Goal: Task Accomplishment & Management: Use online tool/utility

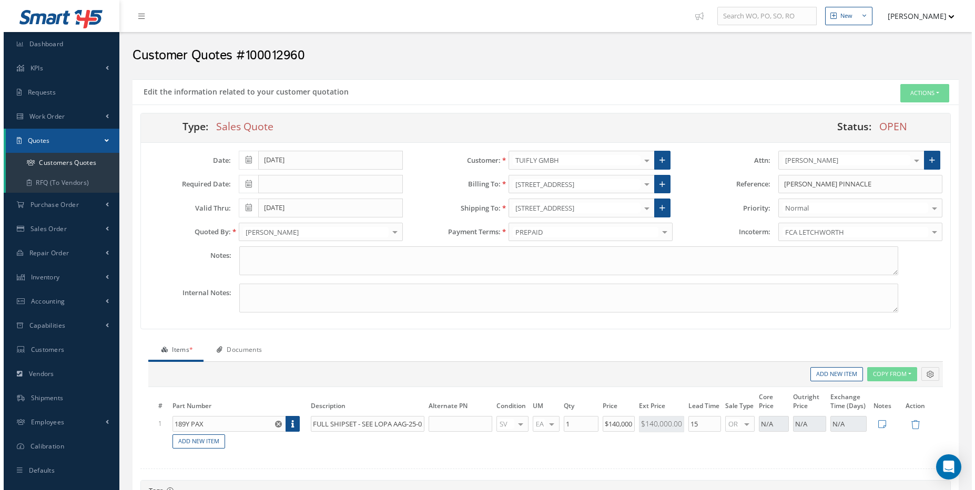
scroll to position [349, 0]
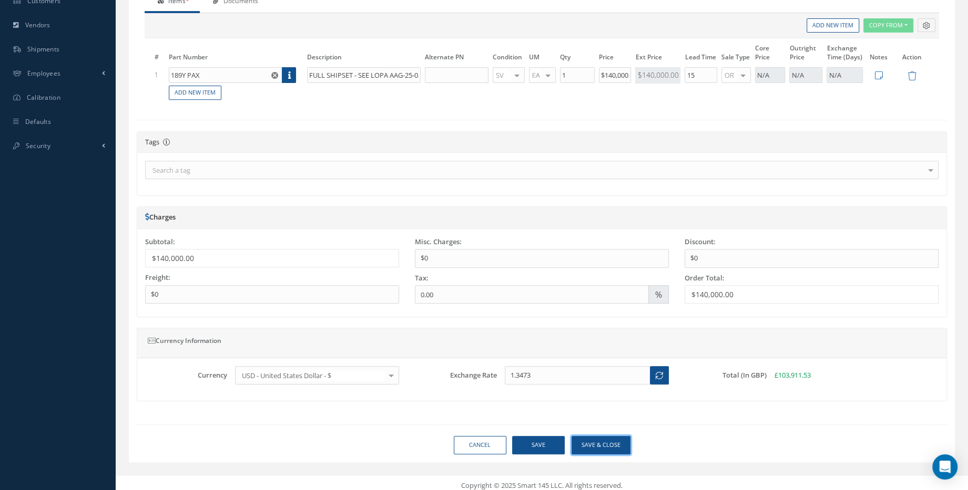
click at [624, 438] on button "Save & close" at bounding box center [600, 445] width 59 height 18
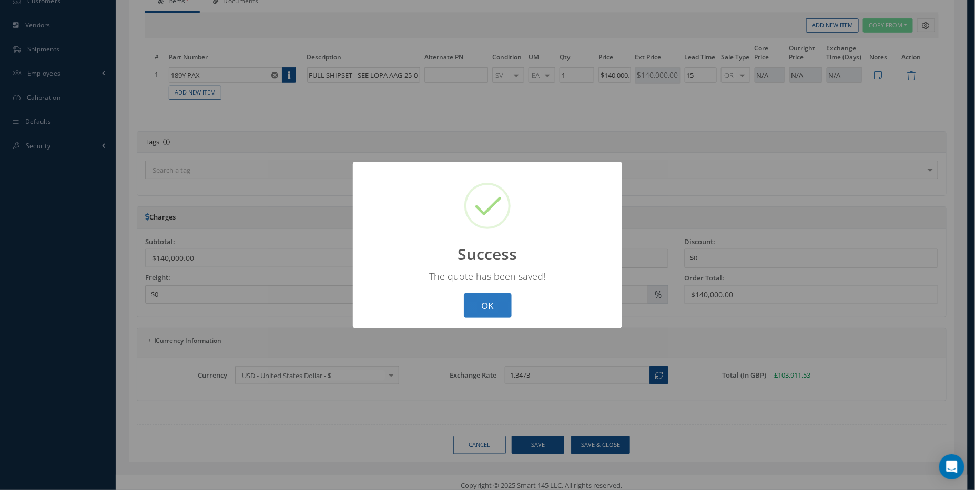
click at [497, 310] on button "OK" at bounding box center [488, 305] width 48 height 25
select select "25"
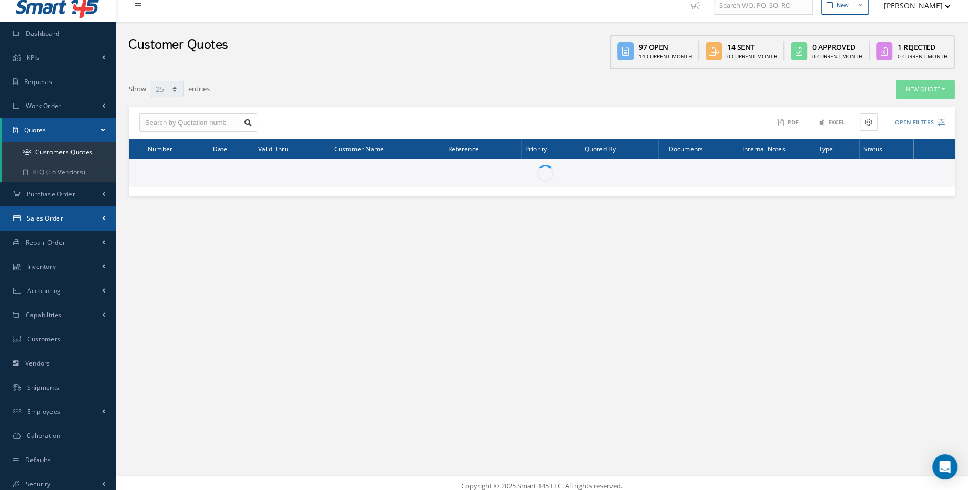
scroll to position [17, 0]
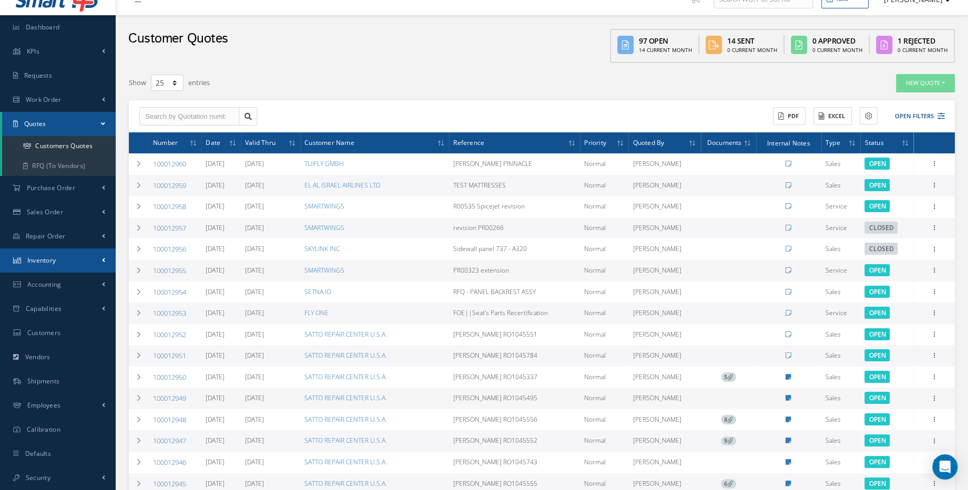
click at [77, 260] on link "Inventory" at bounding box center [58, 261] width 116 height 24
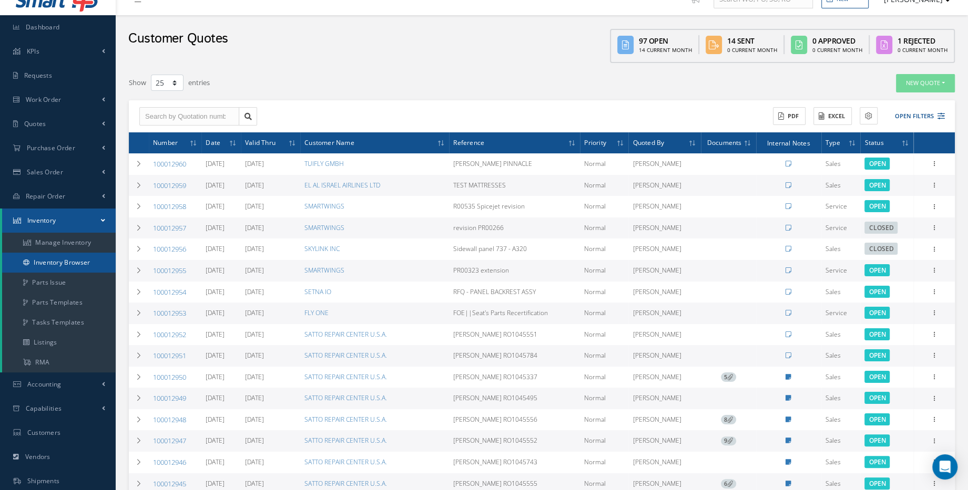
click at [78, 263] on link "Inventory Browser" at bounding box center [59, 263] width 114 height 20
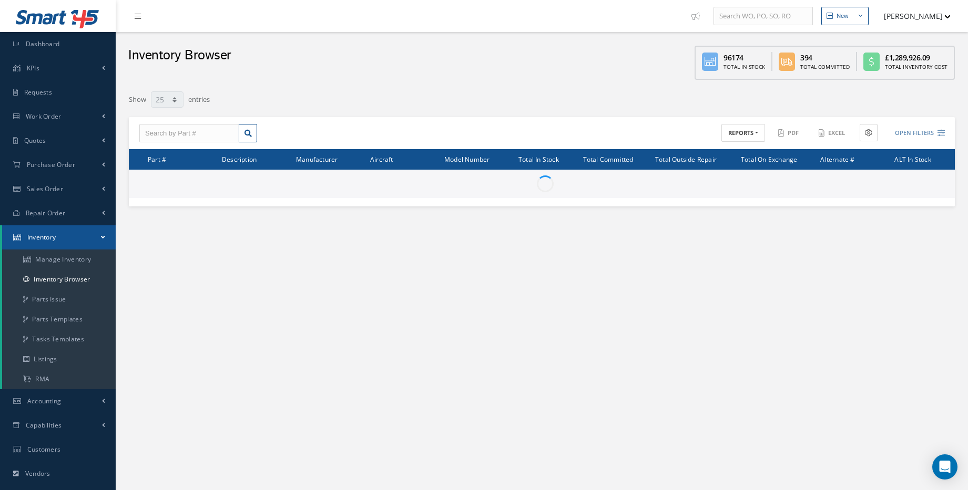
select select "25"
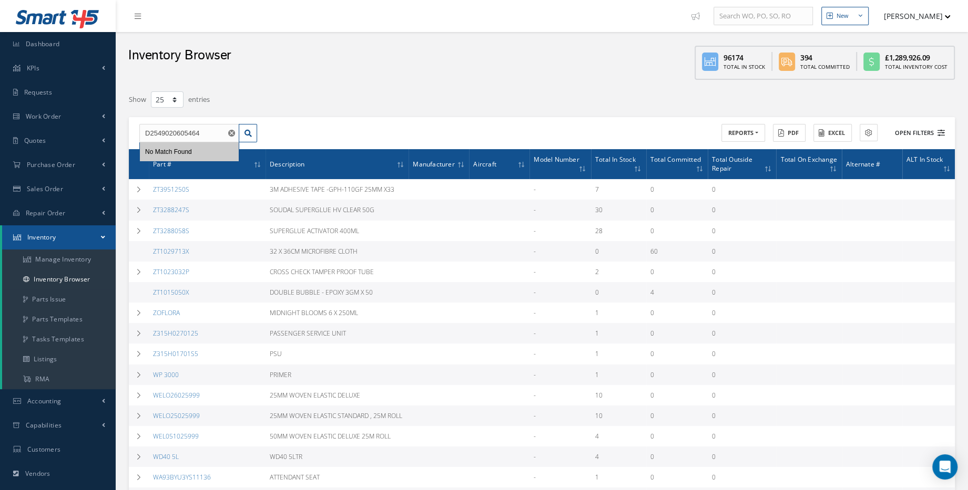
type input "D2549020605464"
click at [925, 128] on button "Open Filters" at bounding box center [914, 133] width 59 height 17
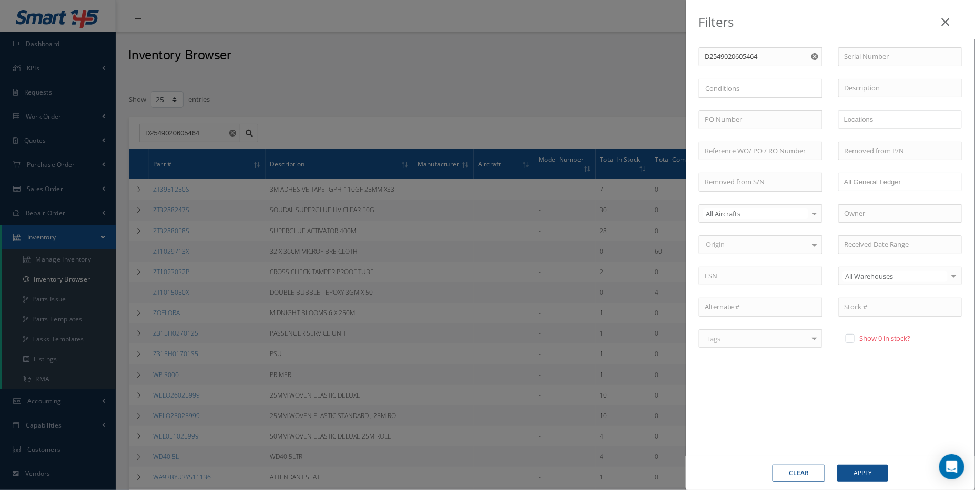
click at [854, 337] on label at bounding box center [855, 338] width 3 height 9
click at [850, 337] on input "checkbox" at bounding box center [848, 339] width 7 height 7
checkbox input "true"
click at [857, 468] on button "Apply" at bounding box center [862, 473] width 51 height 17
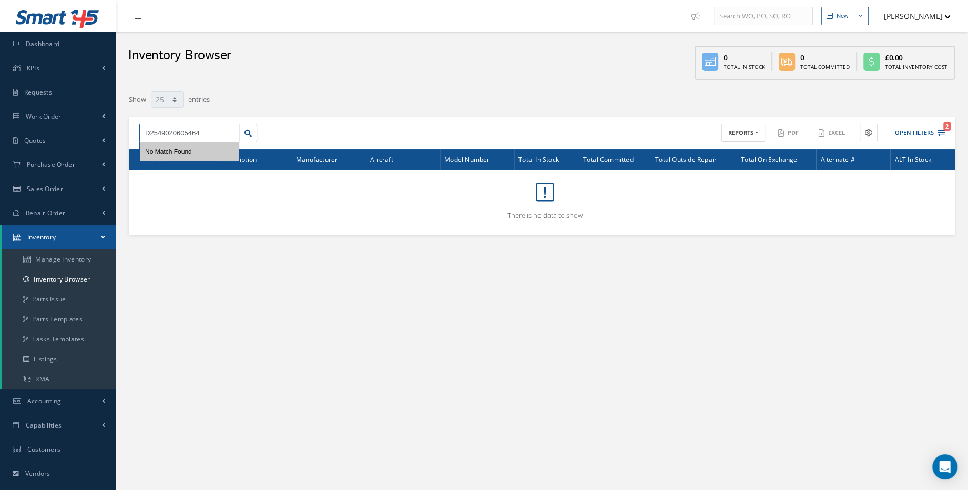
click at [213, 137] on input "D2549020605464" at bounding box center [189, 133] width 100 height 19
click at [219, 154] on div "No Match Found" at bounding box center [189, 151] width 99 height 19
click at [252, 129] on link at bounding box center [248, 133] width 18 height 19
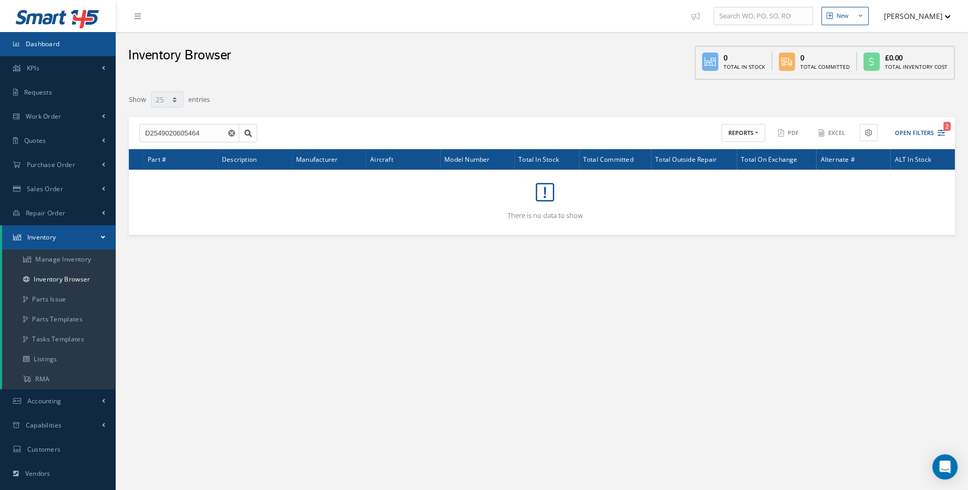
click at [17, 44] on icon at bounding box center [16, 44] width 6 height 6
